Goal: Information Seeking & Learning: Learn about a topic

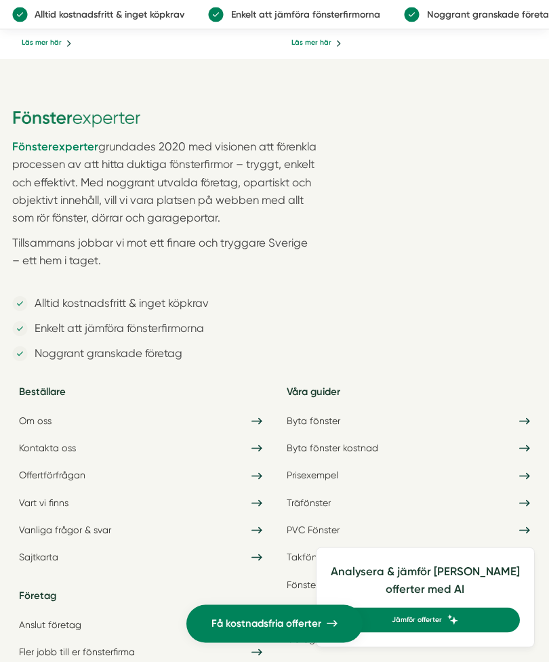
scroll to position [3587, 0]
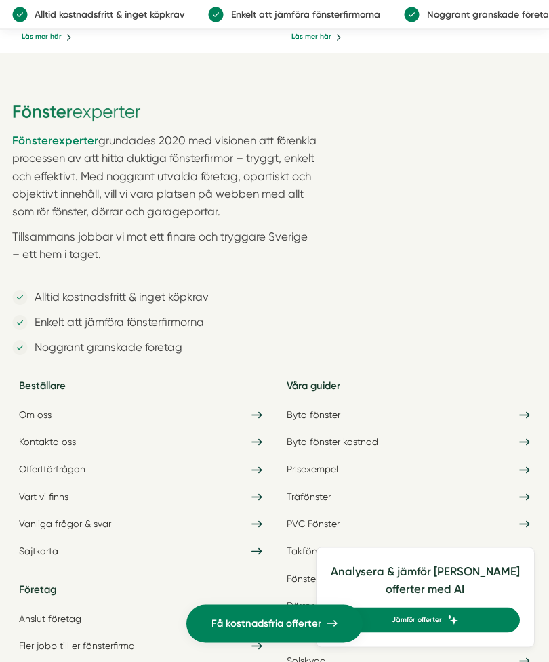
click at [52, 405] on link "Om oss" at bounding box center [141, 416] width 258 height 22
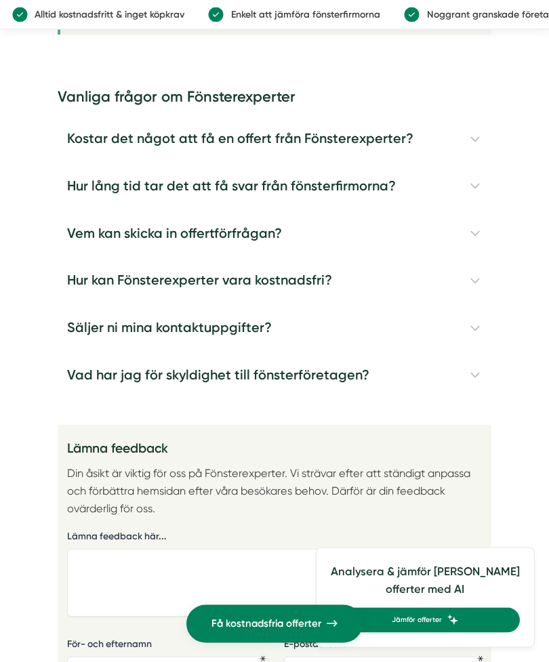
scroll to position [2380, 0]
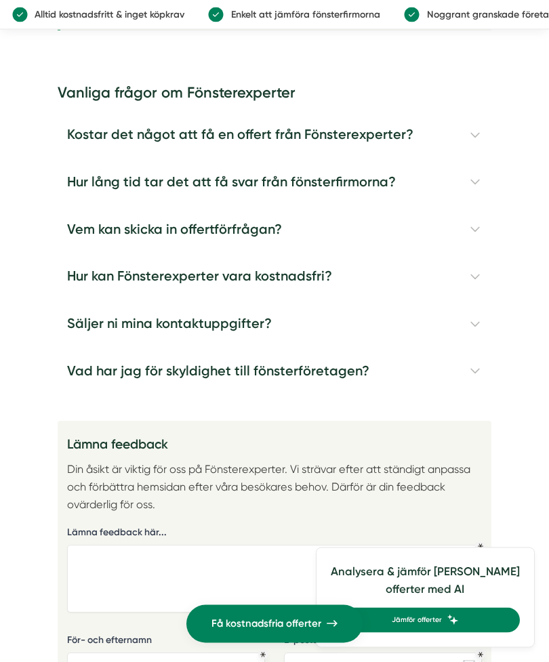
click at [485, 254] on h4 "Hur kan Fönsterexperter vara kostnadsfri?" at bounding box center [275, 277] width 435 height 47
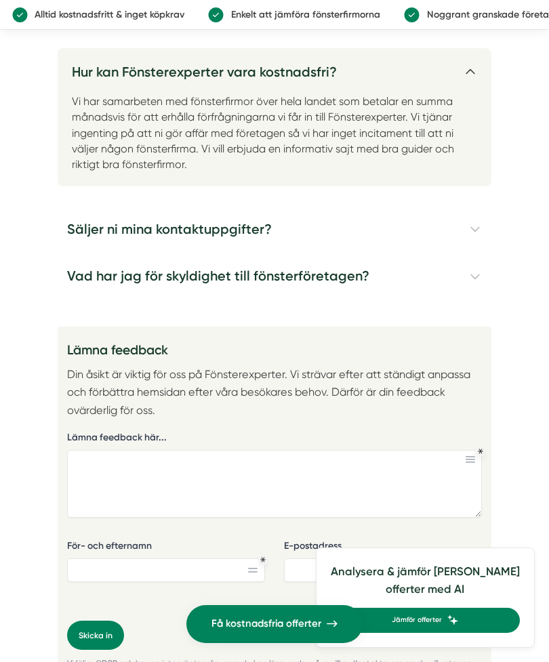
scroll to position [2602, 0]
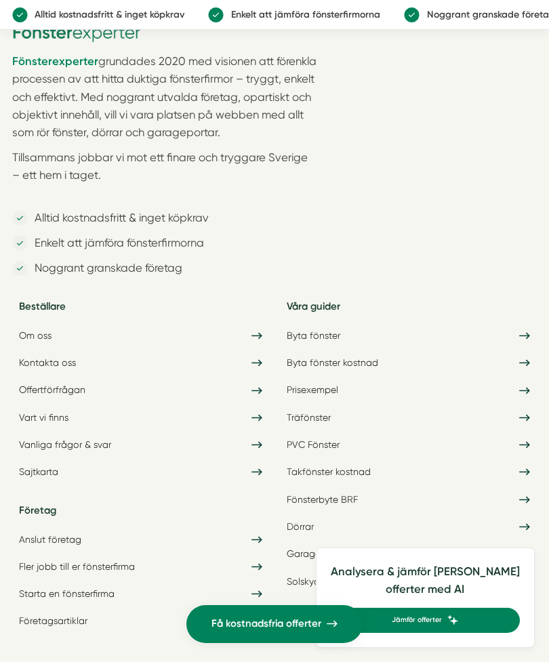
scroll to position [3691, 0]
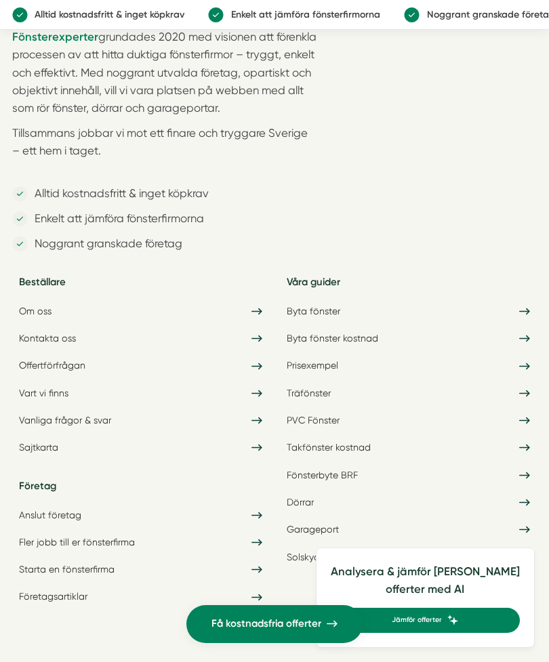
click at [343, 300] on link "Byta fönster" at bounding box center [408, 311] width 258 height 22
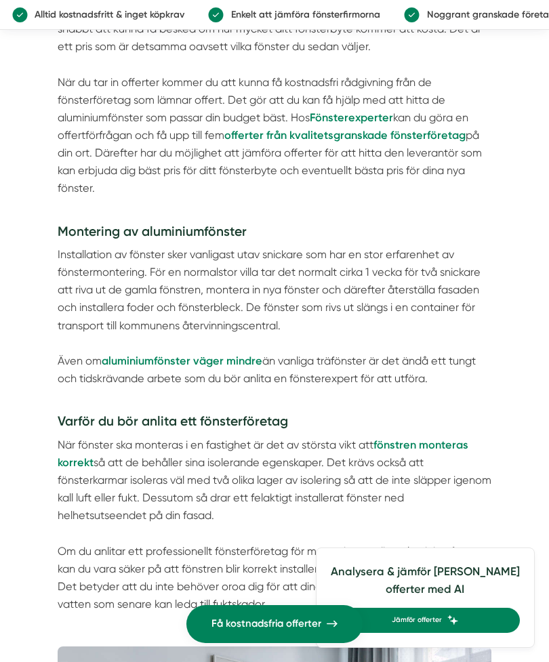
scroll to position [1241, 0]
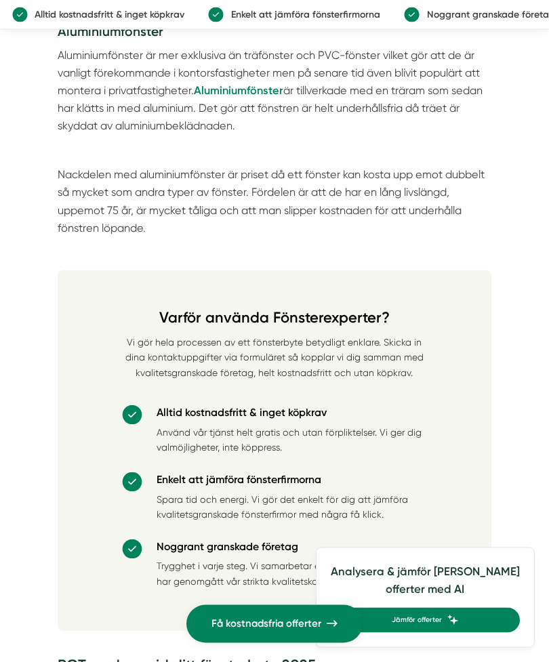
scroll to position [5038, 0]
click at [281, 97] on strong "Aluminiumfönster" at bounding box center [238, 90] width 89 height 13
click at [270, 97] on strong "Aluminiumfönster" at bounding box center [238, 90] width 89 height 13
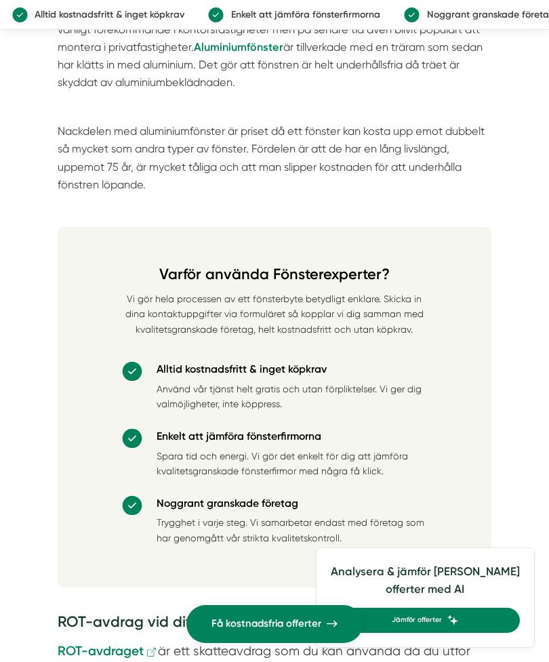
click at [268, 54] on strong "Aluminiumfönster" at bounding box center [238, 47] width 89 height 13
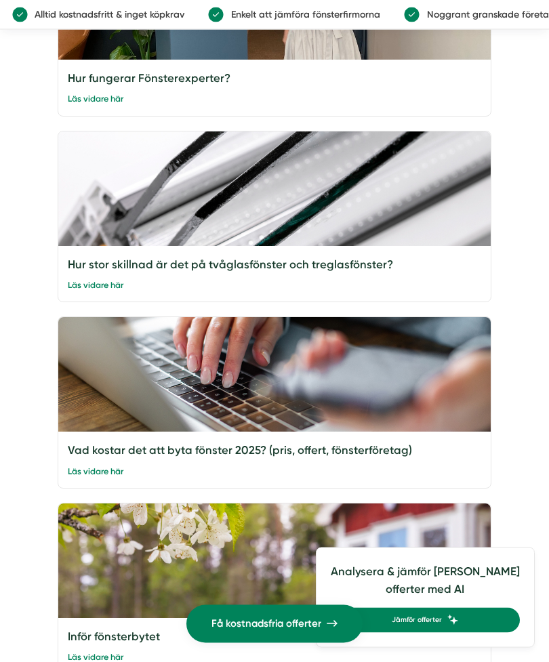
scroll to position [3545, 0]
